Goal: Task Accomplishment & Management: Manage account settings

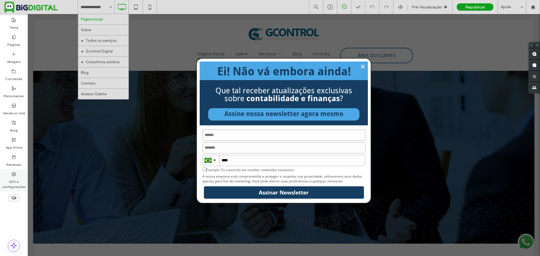
click at [9, 180] on label "SEO e configurações" at bounding box center [14, 183] width 28 height 13
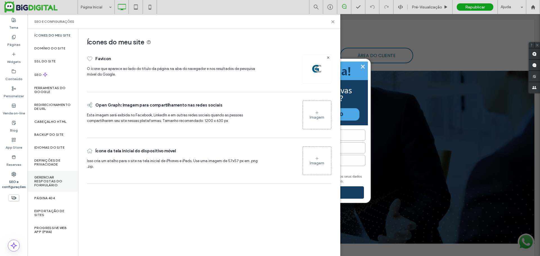
click at [43, 183] on label "Gerenciar respostas do formulário" at bounding box center [52, 182] width 37 height 12
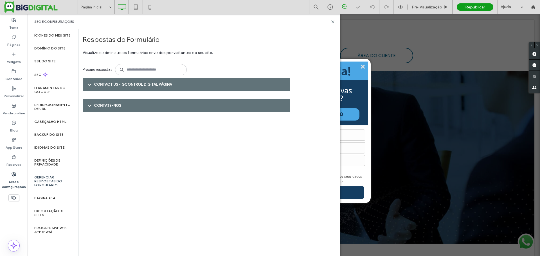
click at [88, 86] on div at bounding box center [90, 85] width 8 height 10
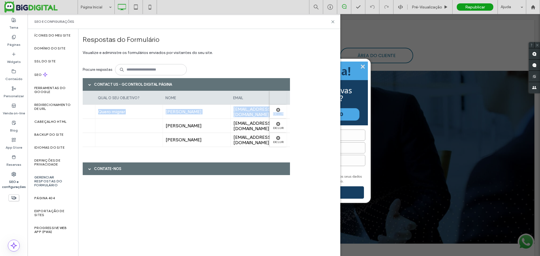
scroll to position [0, 274]
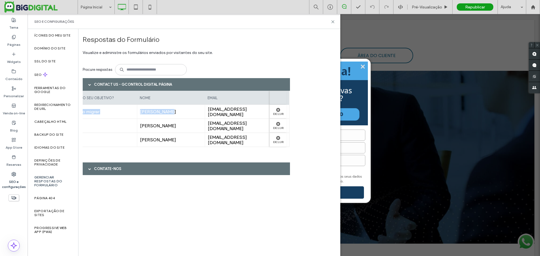
drag, startPoint x: 87, startPoint y: 113, endPoint x: 163, endPoint y: 109, distance: 76.0
click at [163, 109] on div "[DATE] 11952496045 Quero cancelar Plano Start Quero migrar [PERSON_NAME] [EMAIL…" at bounding box center [50, 112] width 479 height 14
click at [325, 84] on div "Respostas do Formulário Visualize e administre os formulários enviados por visi…" at bounding box center [209, 142] width 262 height 227
click at [105, 168] on div "Contate-nos" at bounding box center [186, 169] width 207 height 13
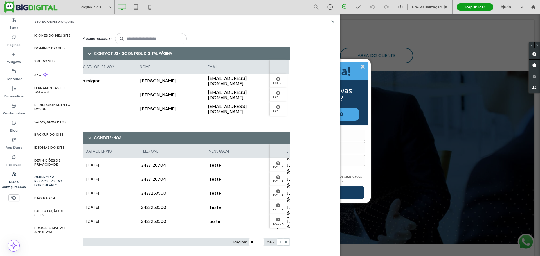
scroll to position [31, 0]
drag, startPoint x: 333, startPoint y: 23, endPoint x: 131, endPoint y: 46, distance: 202.7
click at [333, 23] on icon at bounding box center [333, 22] width 4 height 4
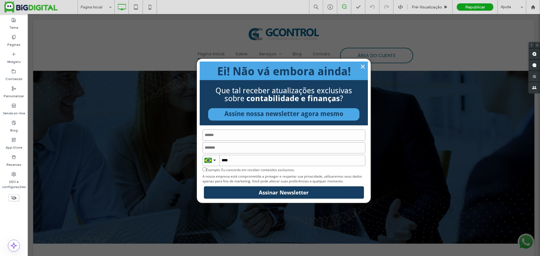
click at [361, 65] on icon "Fechar" at bounding box center [363, 67] width 4 height 4
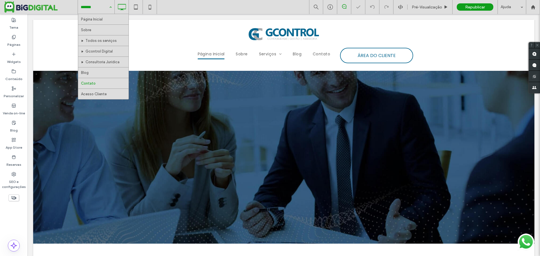
click at [87, 8] on input at bounding box center [95, 7] width 28 height 14
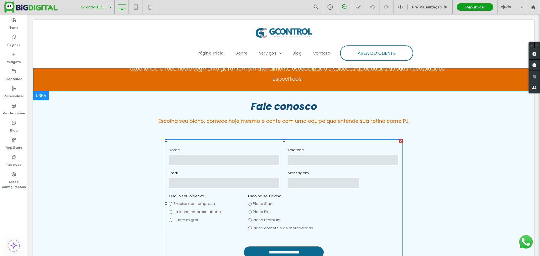
scroll to position [1913, 0]
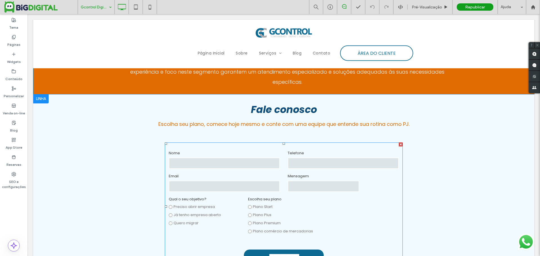
click at [340, 186] on form "**********" at bounding box center [284, 207] width 238 height 129
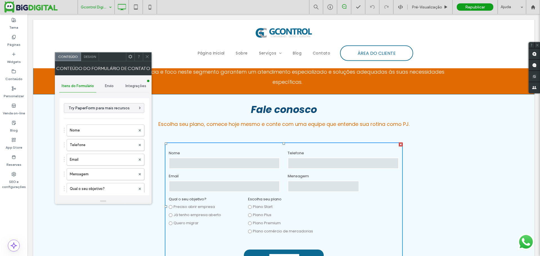
click at [93, 58] on span "Design" at bounding box center [90, 57] width 12 height 4
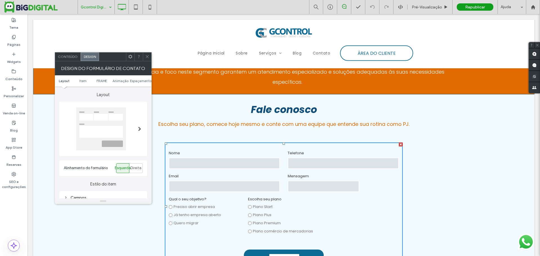
click at [72, 62] on div "Design do formulário de contato" at bounding box center [103, 68] width 97 height 14
click at [68, 57] on span "Conteúdo" at bounding box center [68, 57] width 20 height 4
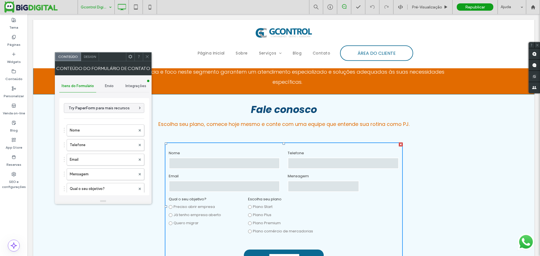
click at [131, 85] on span "Integrações" at bounding box center [135, 86] width 21 height 5
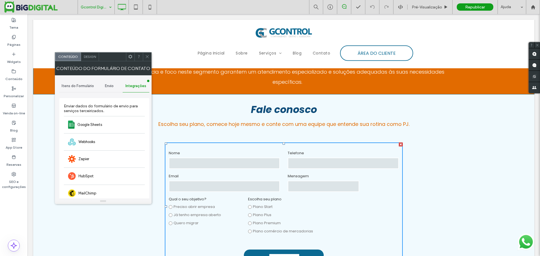
click at [108, 84] on span "Envio" at bounding box center [109, 86] width 9 height 5
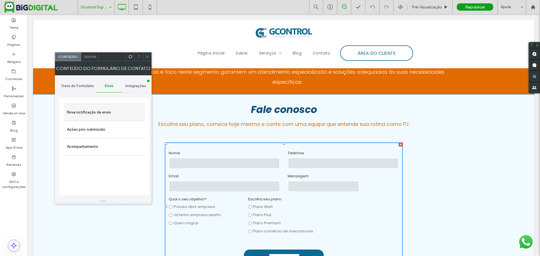
click at [87, 112] on label "Nova notificação de envio" at bounding box center [104, 112] width 75 height 11
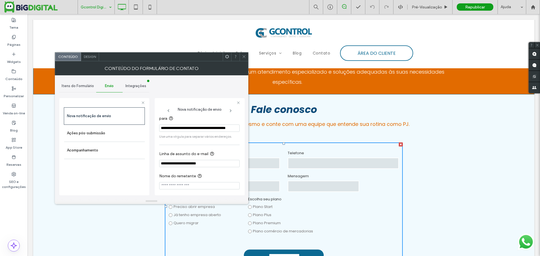
scroll to position [10, 0]
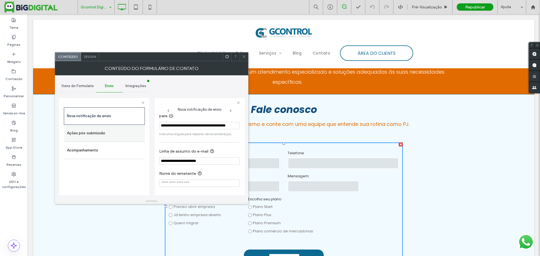
click at [111, 134] on label "Ações pós-submissão" at bounding box center [104, 133] width 75 height 11
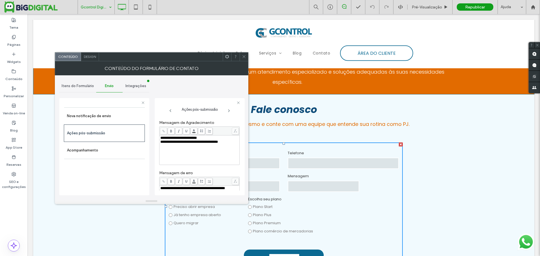
click at [208, 151] on div "**********" at bounding box center [199, 150] width 78 height 28
click at [83, 153] on label "Acompanhamento" at bounding box center [104, 150] width 75 height 11
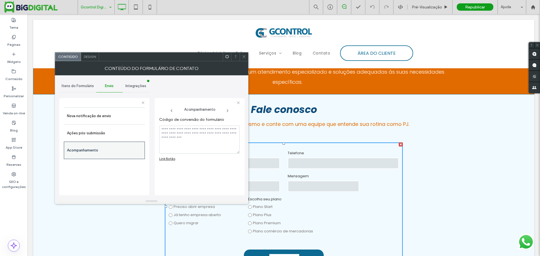
scroll to position [0, 0]
click at [242, 57] on icon at bounding box center [244, 57] width 4 height 4
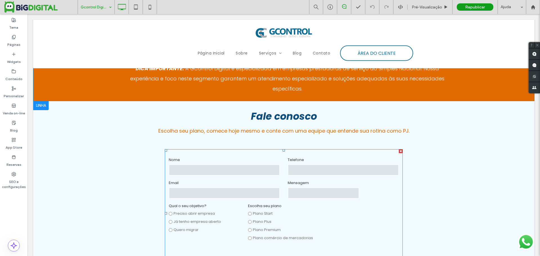
scroll to position [1913, 0]
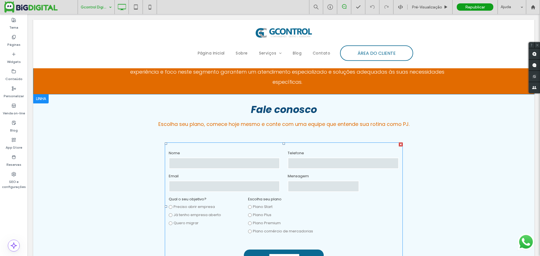
click at [243, 158] on input "text" at bounding box center [224, 163] width 111 height 11
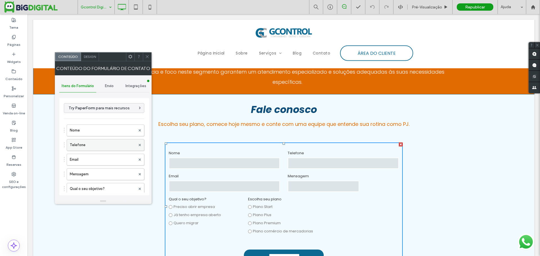
click at [100, 148] on label "Telefone" at bounding box center [103, 145] width 66 height 11
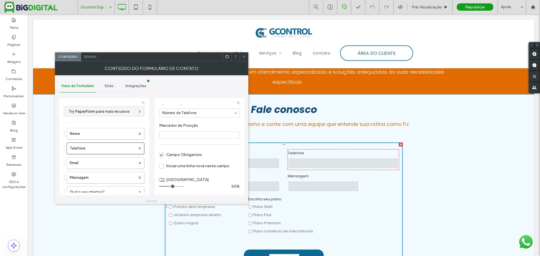
scroll to position [39, 0]
drag, startPoint x: 245, startPoint y: 57, endPoint x: 241, endPoint y: 55, distance: 4.1
click at [245, 58] on icon at bounding box center [244, 57] width 4 height 4
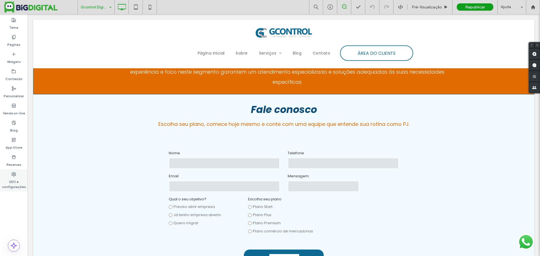
click at [12, 181] on label "SEO e configurações" at bounding box center [14, 183] width 28 height 13
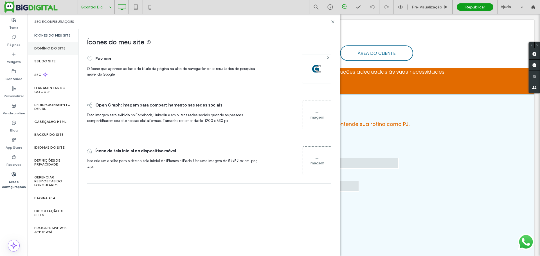
click at [51, 53] on div "Domínio do site" at bounding box center [53, 48] width 51 height 13
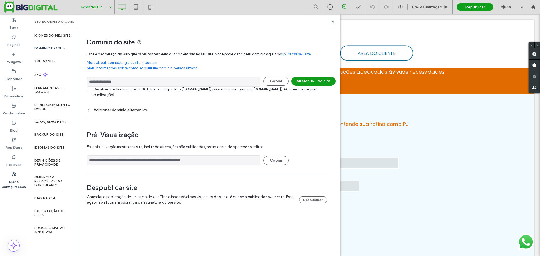
click at [55, 50] on label "Domínio do site" at bounding box center [49, 48] width 31 height 4
click at [45, 176] on label "Gerenciar respostas do formulário" at bounding box center [52, 182] width 37 height 12
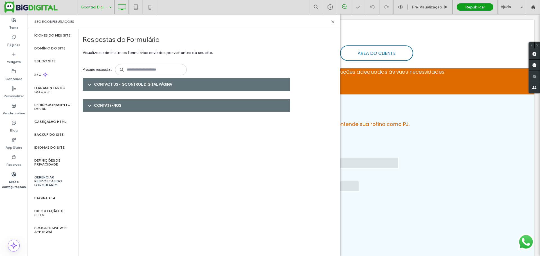
click at [128, 85] on div "Contact Us - Gcontrol Digital página" at bounding box center [186, 84] width 207 height 13
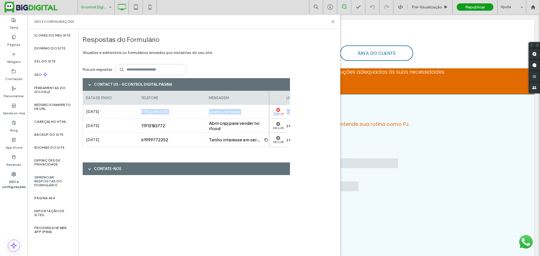
drag, startPoint x: 142, startPoint y: 111, endPoint x: 279, endPoint y: 114, distance: 137.9
click at [279, 114] on div "[DATE] 11952496045 Quero cancelar Plano Start Quero migrar [PERSON_NAME] [EMAIL…" at bounding box center [322, 112] width 479 height 14
click at [188, 156] on div "Contact Us - Gcontrol Digital página data de envio telefone mensagem escolha se…" at bounding box center [188, 131] width 211 height 106
click at [281, 97] on div at bounding box center [278, 98] width 17 height 14
click at [274, 97] on div at bounding box center [278, 98] width 17 height 14
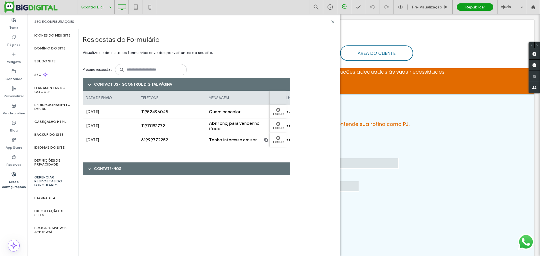
click at [99, 100] on label "data de envio" at bounding box center [99, 98] width 26 height 10
click at [95, 114] on label "[DATE]" at bounding box center [110, 112] width 49 height 10
click at [127, 82] on div "Contact Us - Gcontrol Digital página" at bounding box center [186, 84] width 207 height 13
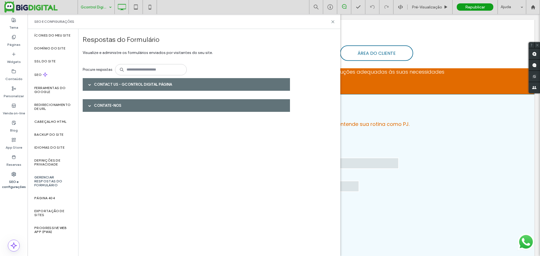
click at [109, 89] on div "Contact Us - Gcontrol Digital página" at bounding box center [186, 84] width 207 height 13
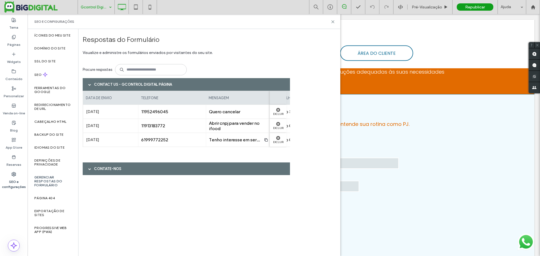
click at [109, 99] on label "data de envio" at bounding box center [99, 98] width 26 height 10
click at [148, 110] on span "11952496045" at bounding box center [172, 111] width 62 height 5
click at [242, 114] on span "Quero cancelar" at bounding box center [240, 111] width 62 height 5
drag, startPoint x: 249, startPoint y: 110, endPoint x: 164, endPoint y: 113, distance: 84.7
click at [164, 113] on div "[DATE] 11952496045 Quero cancelar Plano Start Quero migrar [PERSON_NAME] [EMAIL…" at bounding box center [322, 112] width 479 height 14
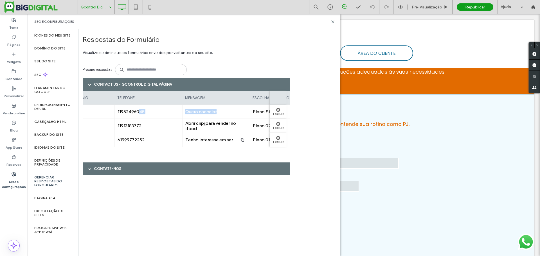
scroll to position [0, 0]
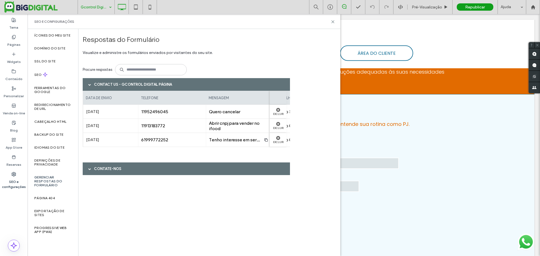
click at [149, 116] on div "11952496045" at bounding box center [172, 112] width 68 height 14
click at [155, 113] on span "11952496045" at bounding box center [172, 111] width 62 height 5
